Goal: Download file/media

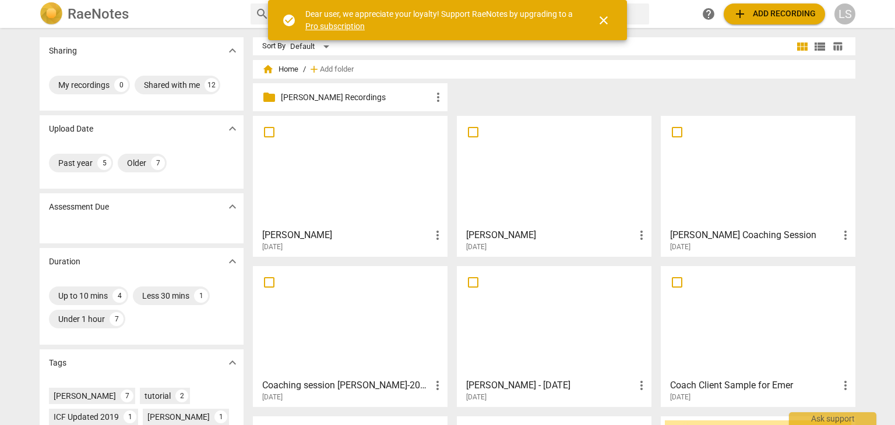
click at [407, 98] on p "[PERSON_NAME] Recordings" at bounding box center [356, 97] width 150 height 12
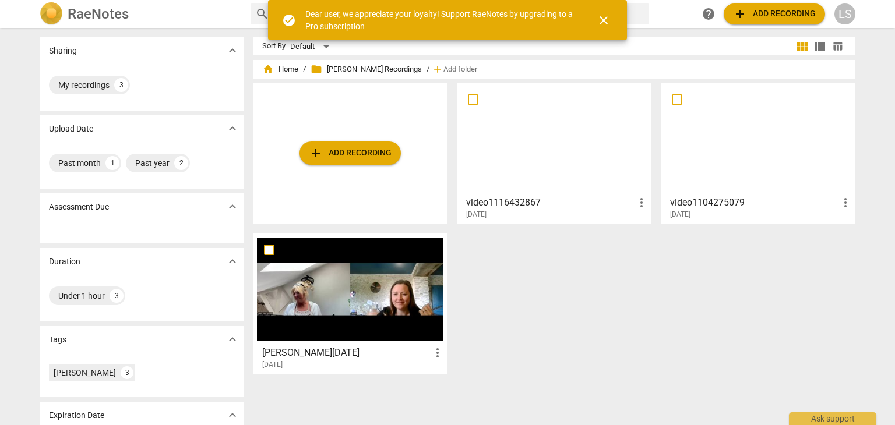
click at [583, 131] on div at bounding box center [554, 138] width 186 height 103
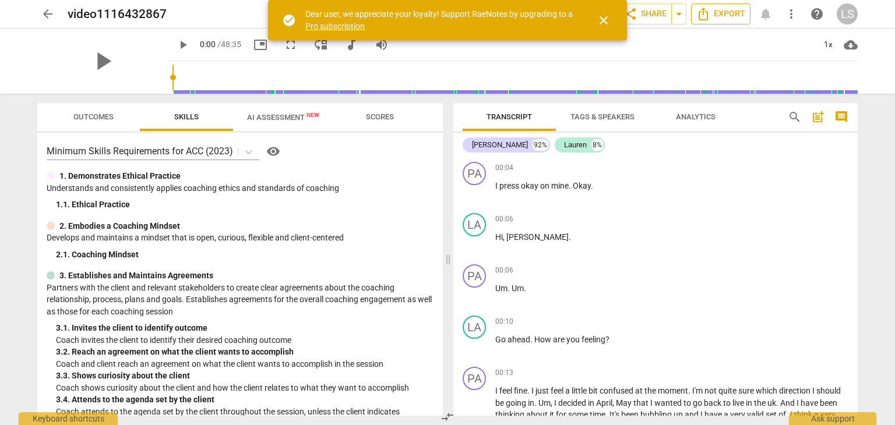
click at [736, 11] on span "Export" at bounding box center [720, 14] width 49 height 14
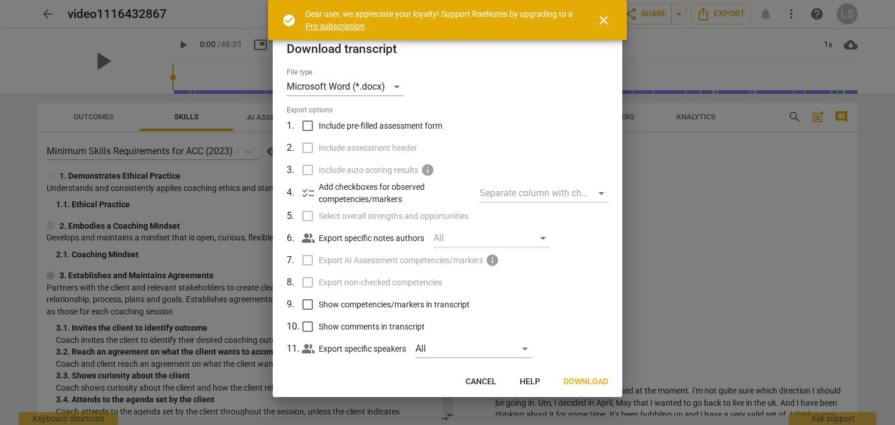
click at [585, 384] on span "Download" at bounding box center [585, 382] width 45 height 12
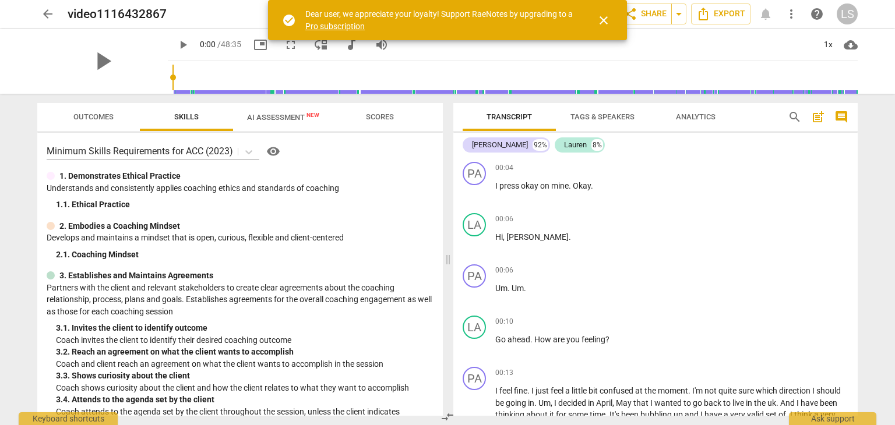
click at [545, 137] on div "[PERSON_NAME] 92% [PERSON_NAME] 8%" at bounding box center [656, 145] width 386 height 20
click at [564, 146] on div "Lauren" at bounding box center [575, 145] width 23 height 12
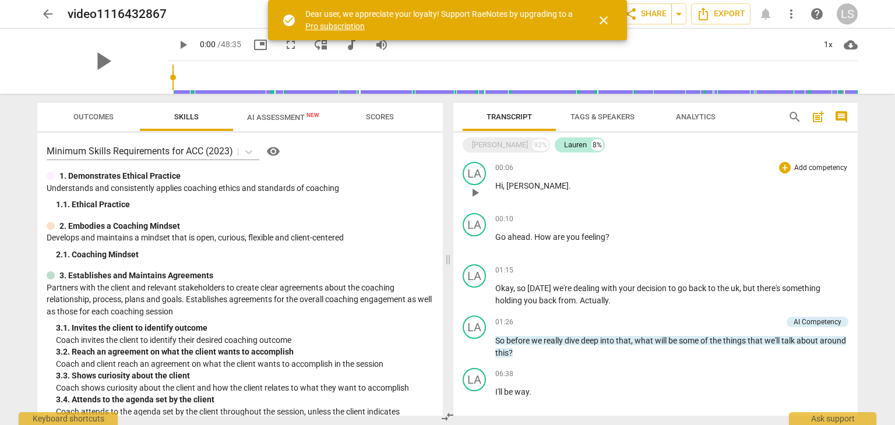
drag, startPoint x: 664, startPoint y: 172, endPoint x: 619, endPoint y: 164, distance: 45.6
click at [619, 164] on div "00:06 + Add competency keyboard_arrow_right" at bounding box center [671, 168] width 353 height 12
click at [731, 15] on span "Export" at bounding box center [720, 14] width 49 height 14
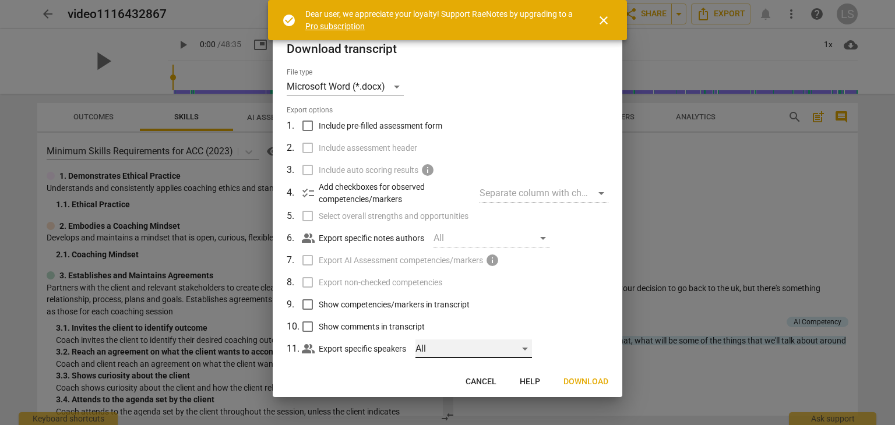
click at [457, 345] on div "All" at bounding box center [473, 349] width 117 height 19
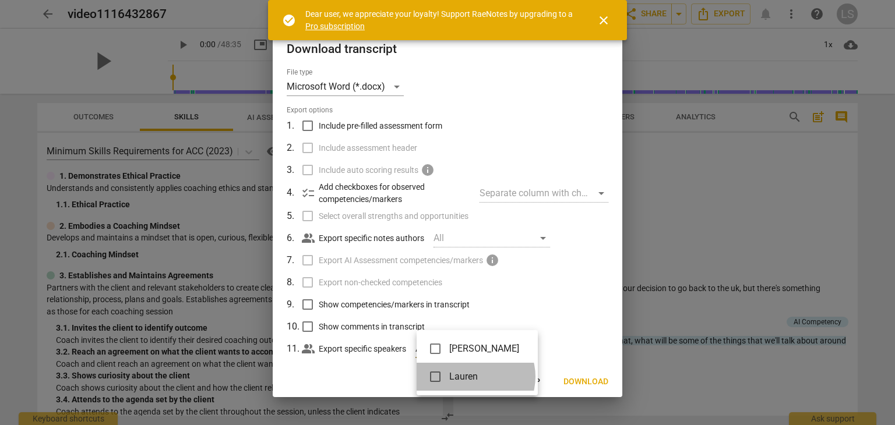
click at [474, 377] on span "Lauren" at bounding box center [484, 377] width 70 height 14
checkbox input "true"
click at [587, 384] on div at bounding box center [447, 212] width 895 height 425
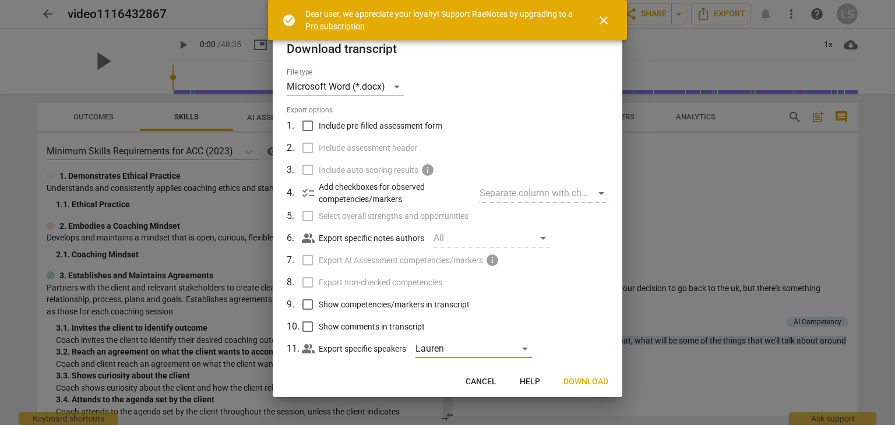
click at [589, 380] on span "Download" at bounding box center [585, 382] width 45 height 12
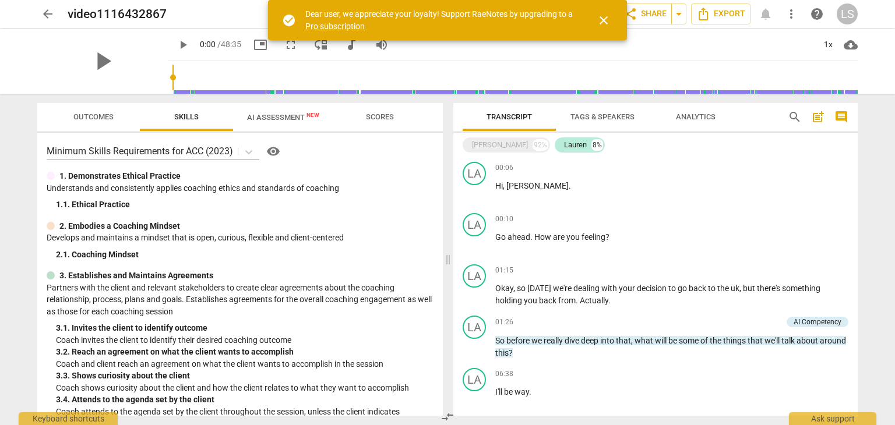
click at [599, 20] on span "close" at bounding box center [604, 20] width 14 height 14
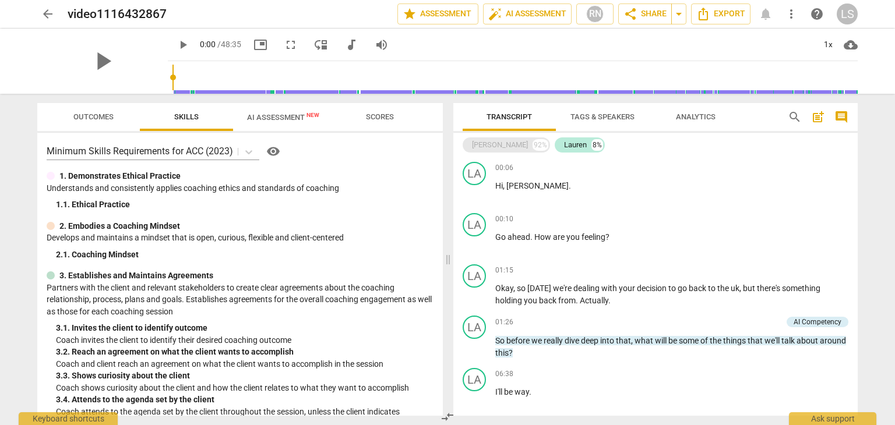
click at [478, 143] on div "[PERSON_NAME]" at bounding box center [500, 145] width 56 height 12
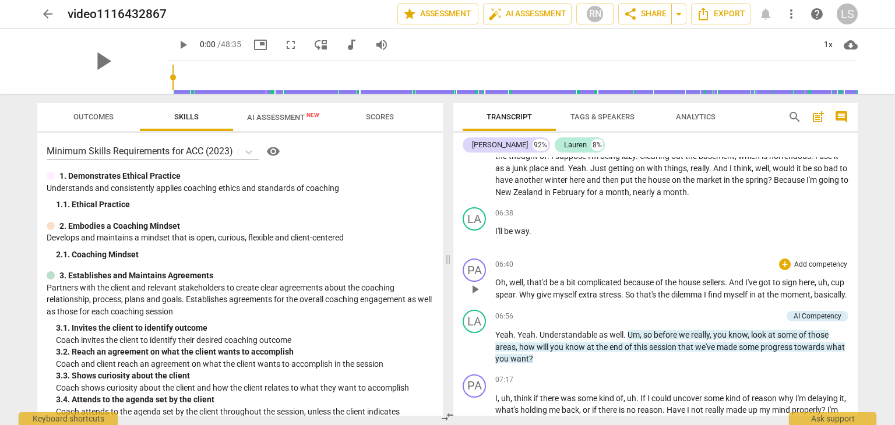
scroll to position [1165, 0]
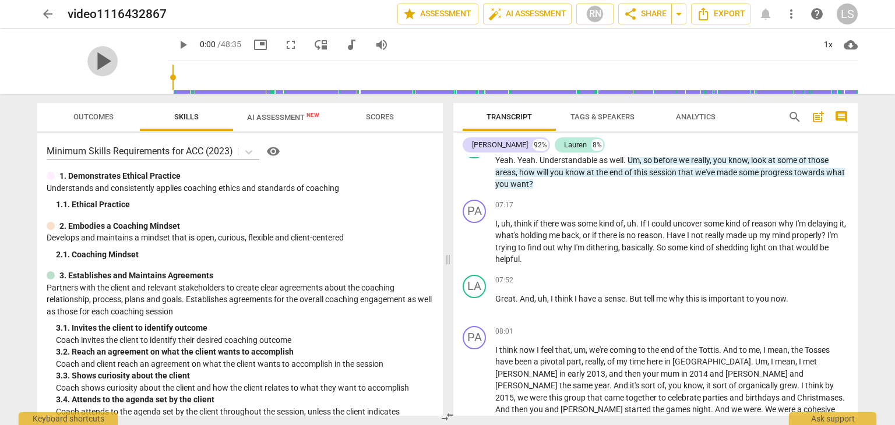
drag, startPoint x: 106, startPoint y: 64, endPoint x: 266, endPoint y: 119, distance: 168.9
click at [106, 64] on span "play_arrow" at bounding box center [102, 61] width 30 height 30
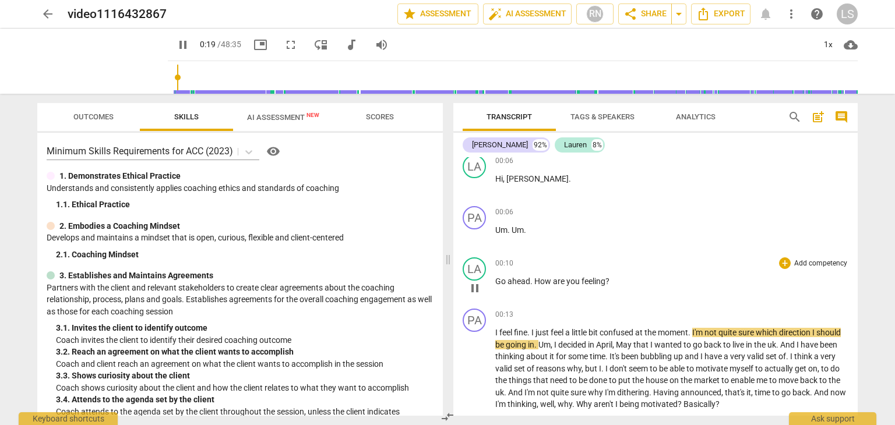
scroll to position [117, 0]
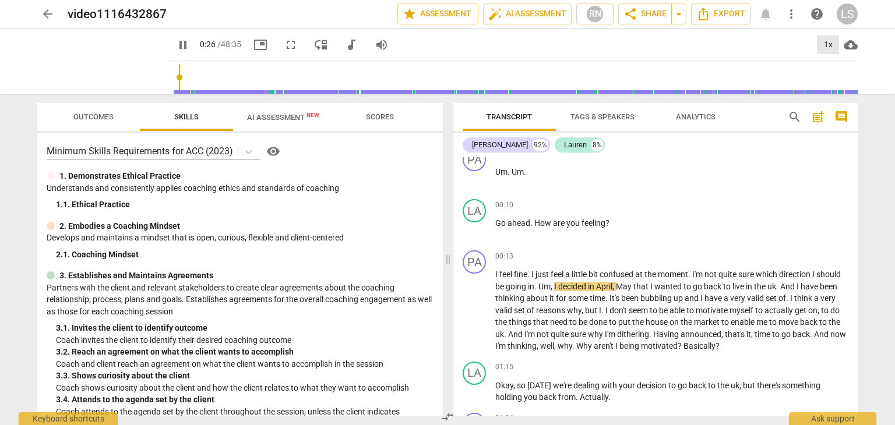
click at [835, 47] on div "1x" at bounding box center [828, 45] width 22 height 19
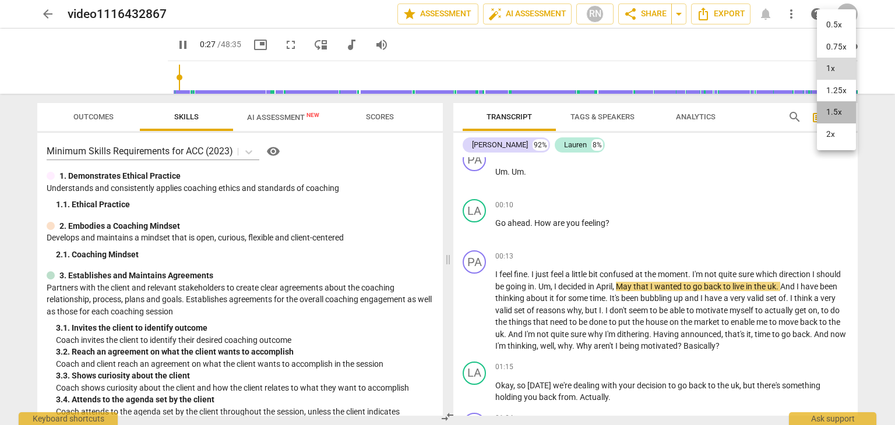
click at [841, 110] on li "1.5x" at bounding box center [836, 112] width 39 height 22
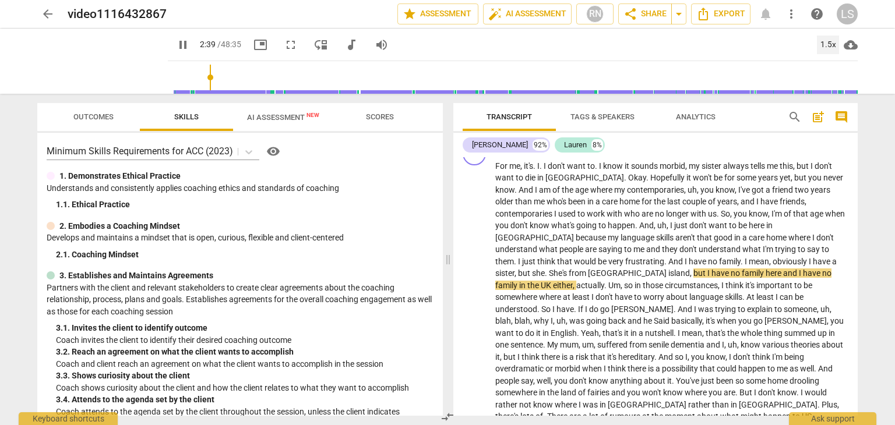
scroll to position [564, 0]
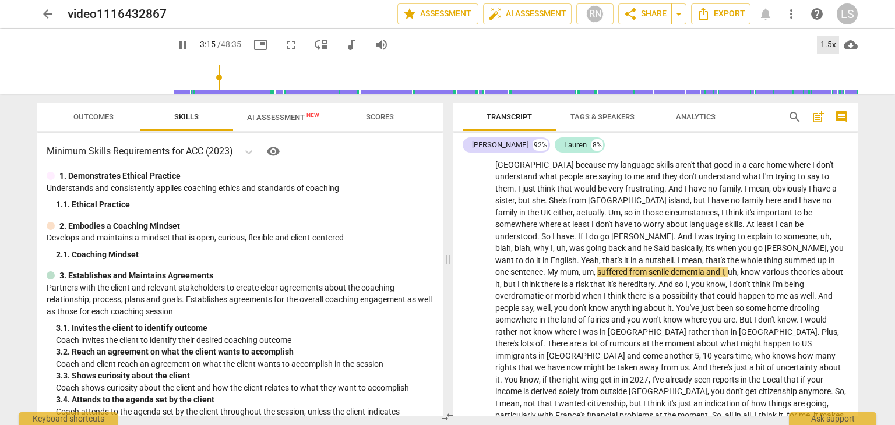
click at [831, 42] on div "1.5x" at bounding box center [828, 45] width 22 height 19
click at [829, 135] on li "2x" at bounding box center [836, 134] width 39 height 22
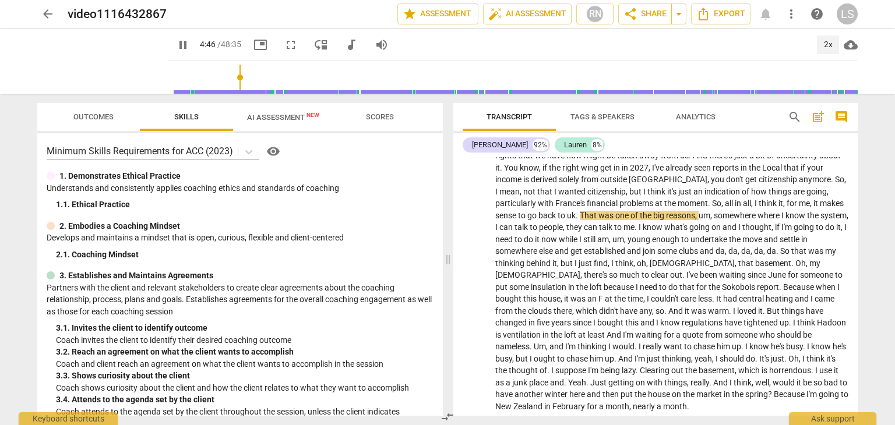
scroll to position [797, 0]
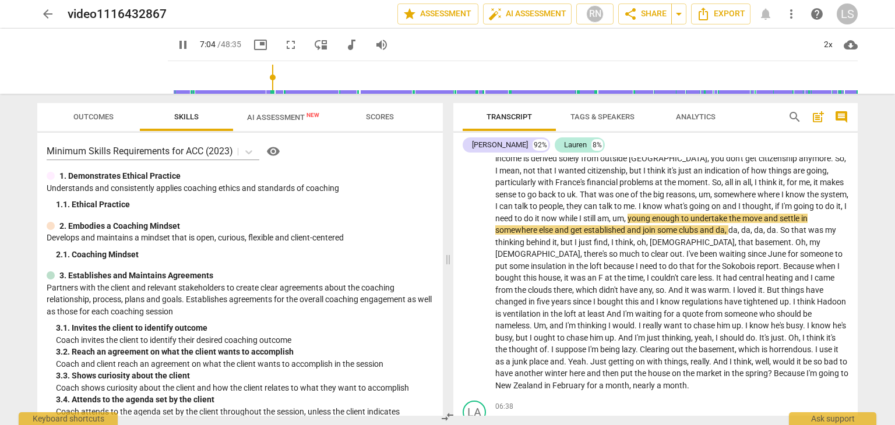
click at [260, 73] on input "range" at bounding box center [514, 77] width 685 height 37
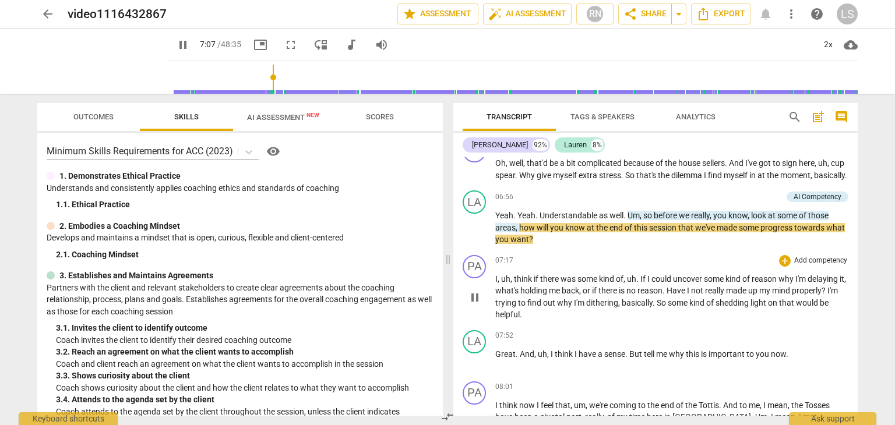
scroll to position [1090, 0]
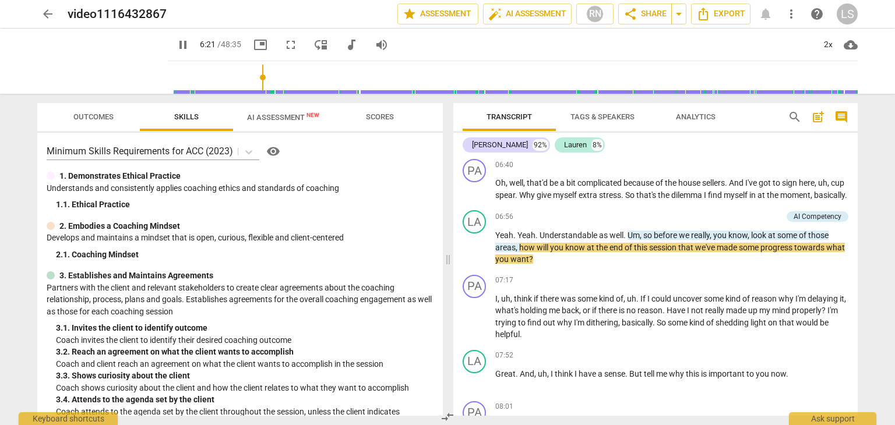
click at [249, 76] on input "range" at bounding box center [514, 77] width 685 height 37
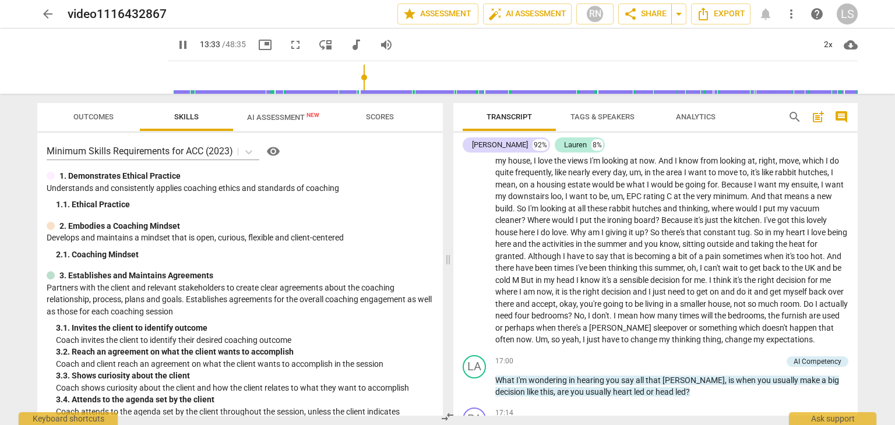
scroll to position [2138, 0]
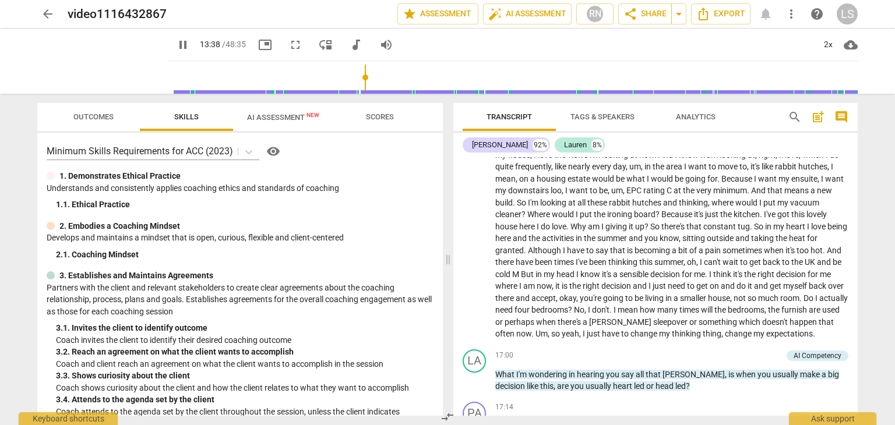
click at [394, 76] on input "range" at bounding box center [514, 77] width 685 height 37
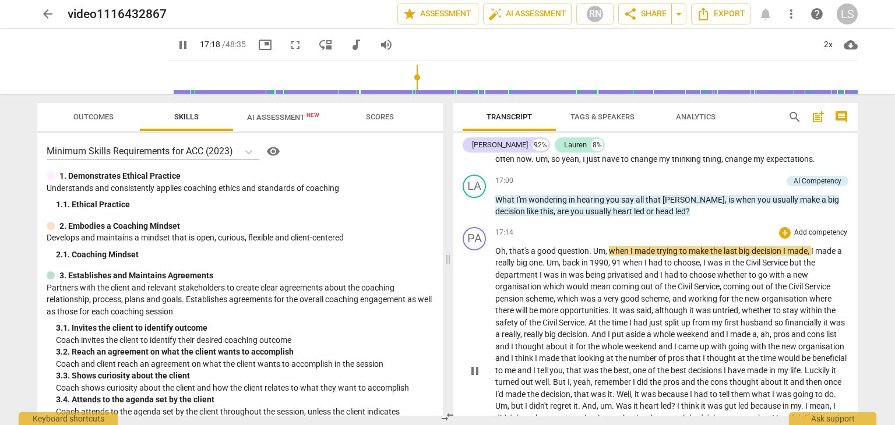
scroll to position [2372, 0]
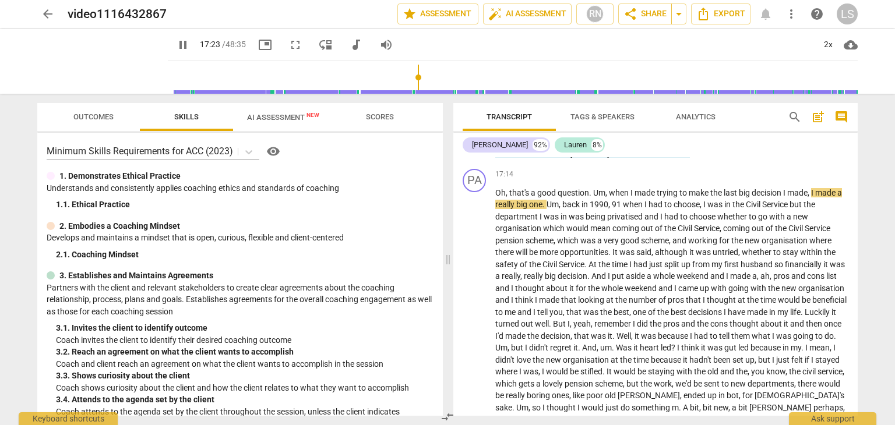
click at [435, 81] on input "range" at bounding box center [514, 77] width 685 height 37
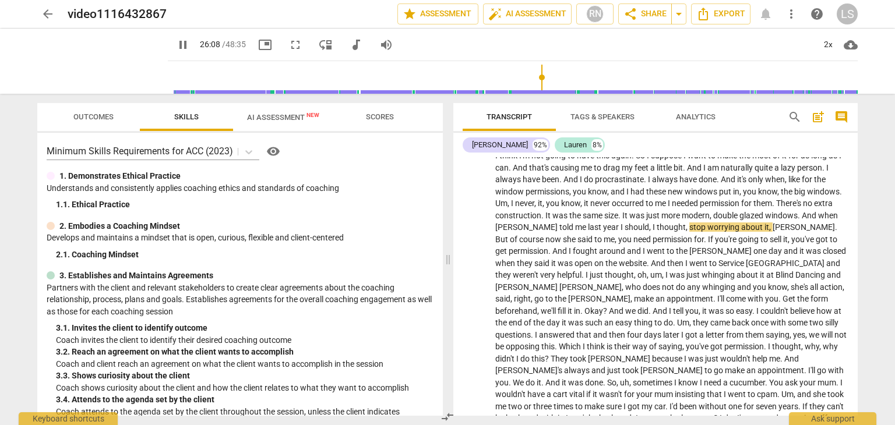
scroll to position [3447, 0]
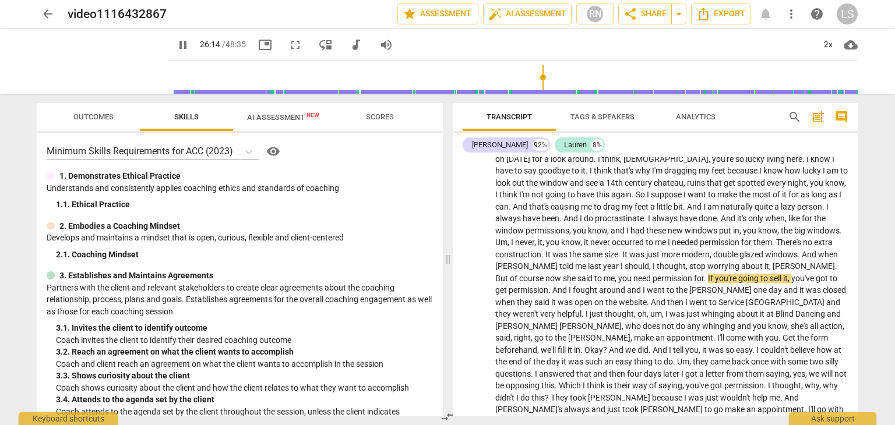
click at [559, 79] on input "range" at bounding box center [514, 77] width 685 height 37
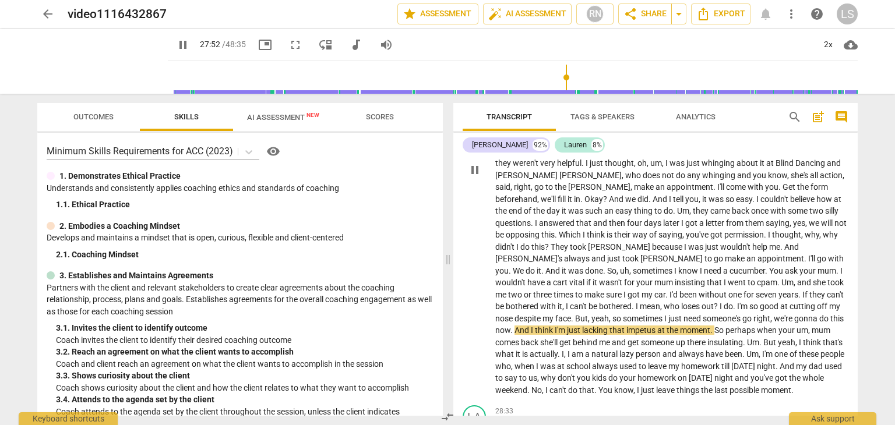
scroll to position [3622, 0]
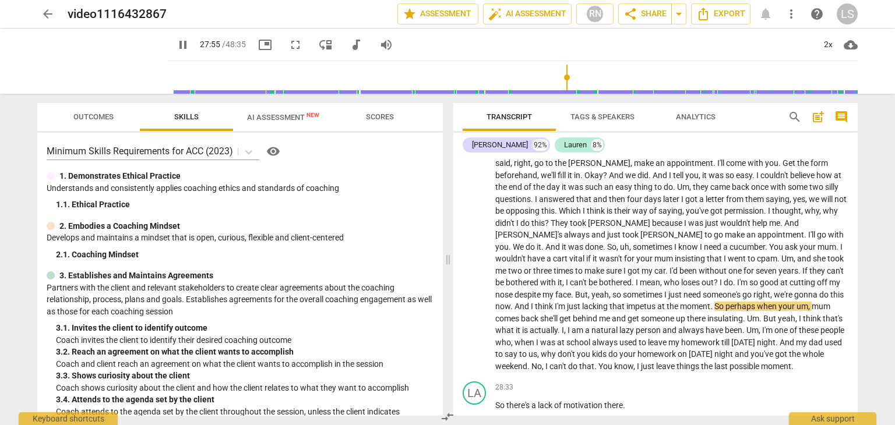
click at [564, 76] on input "range" at bounding box center [514, 77] width 685 height 37
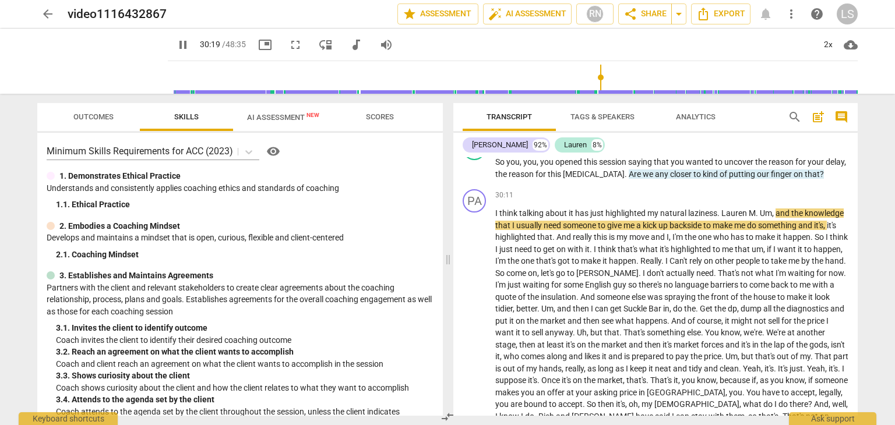
scroll to position [4146, 0]
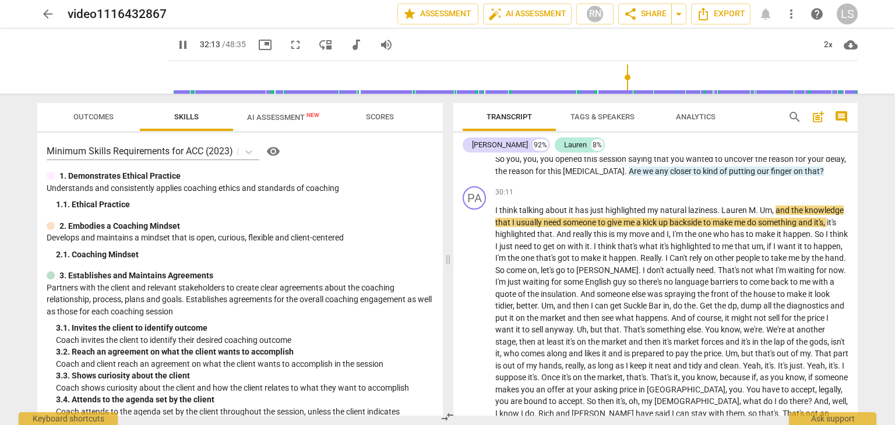
click at [622, 73] on input "range" at bounding box center [514, 77] width 685 height 37
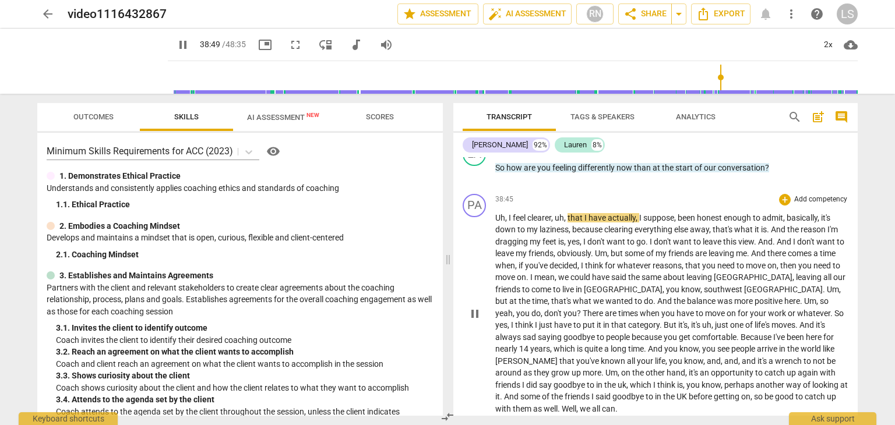
scroll to position [5486, 0]
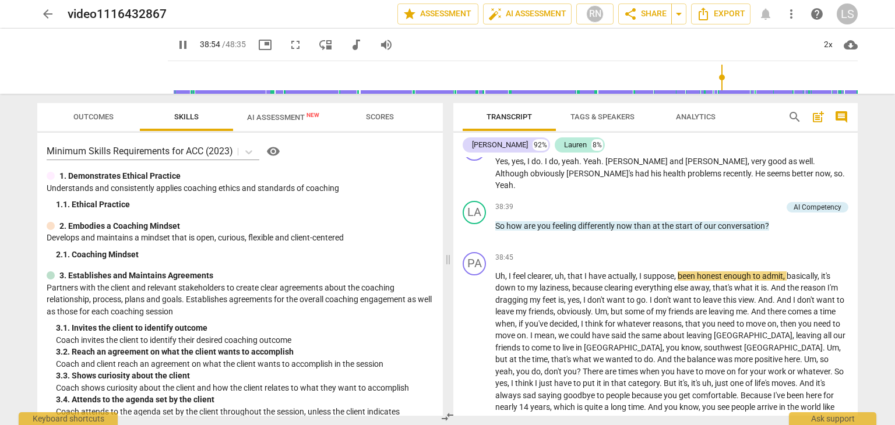
click at [741, 78] on input "range" at bounding box center [514, 77] width 685 height 37
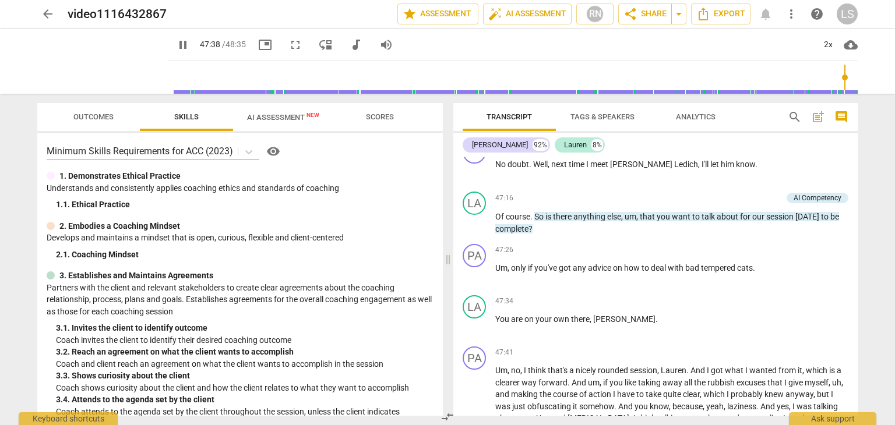
scroll to position [7349, 0]
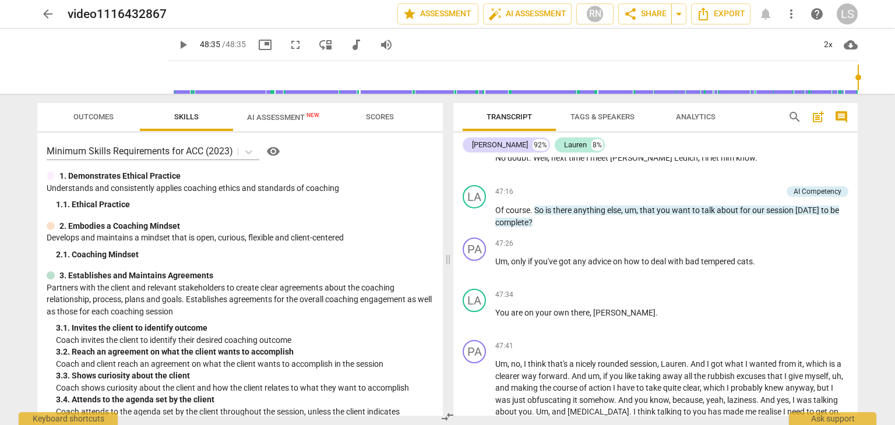
type input "2915"
